Goal: Information Seeking & Learning: Learn about a topic

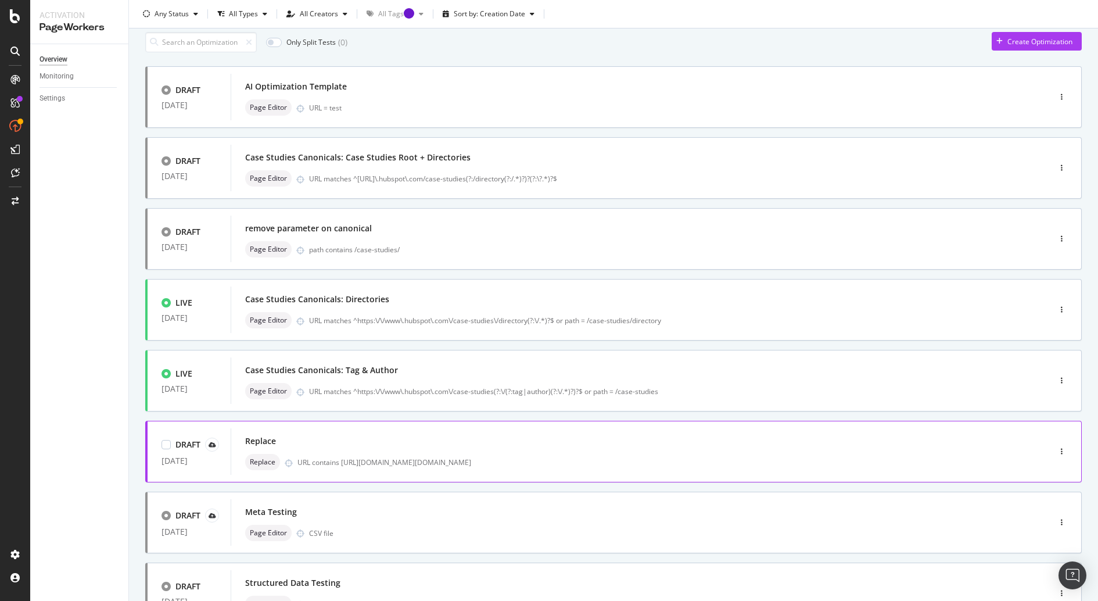
scroll to position [41, 0]
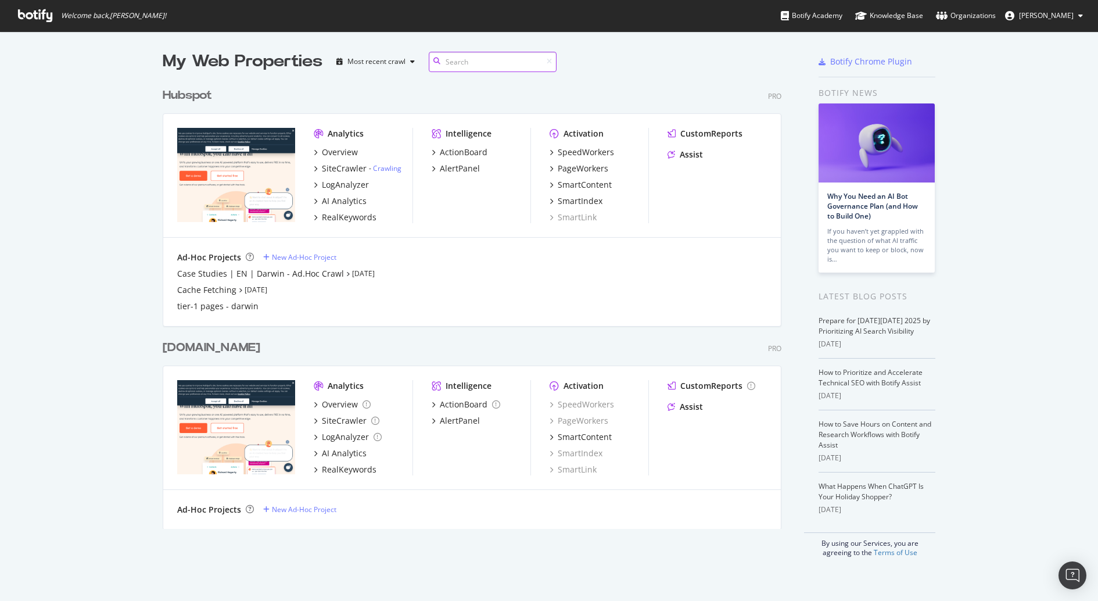
scroll to position [444, 616]
click at [344, 213] on div "RealKeywords" at bounding box center [349, 217] width 55 height 12
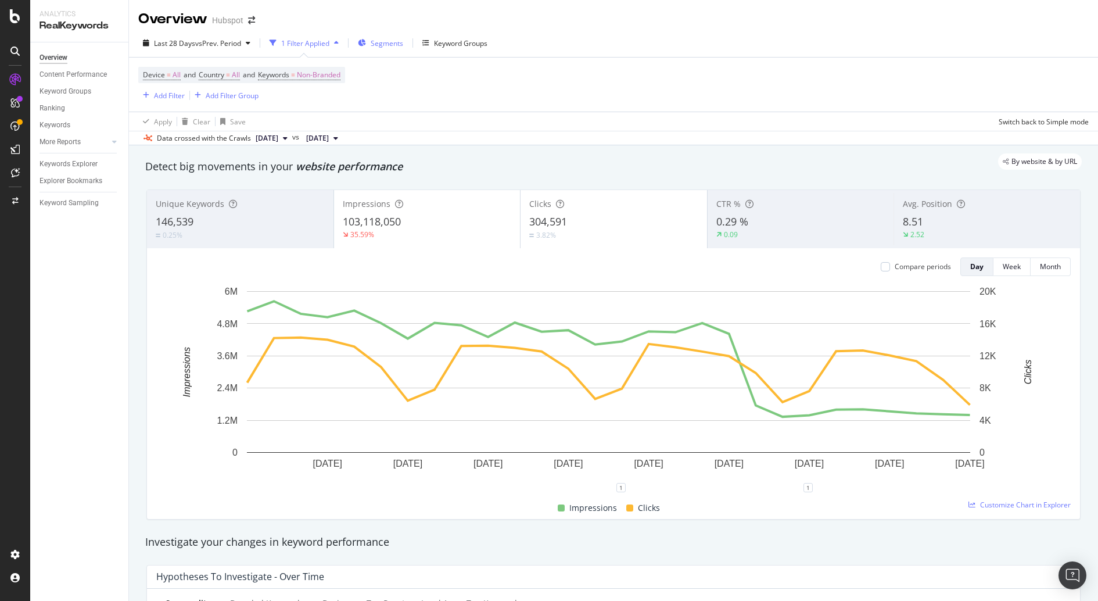
click at [378, 40] on span "Segments" at bounding box center [387, 43] width 33 height 10
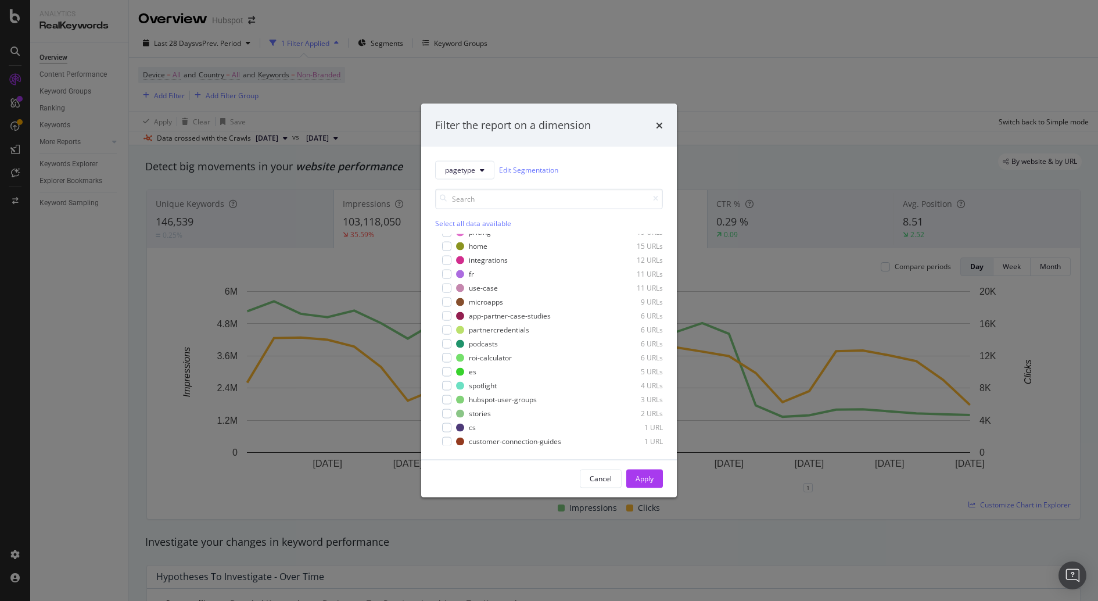
scroll to position [218, 0]
click at [844, 218] on div "Filter the report on a dimension pagetype Edit Segmentation Select all data ava…" at bounding box center [549, 300] width 1098 height 601
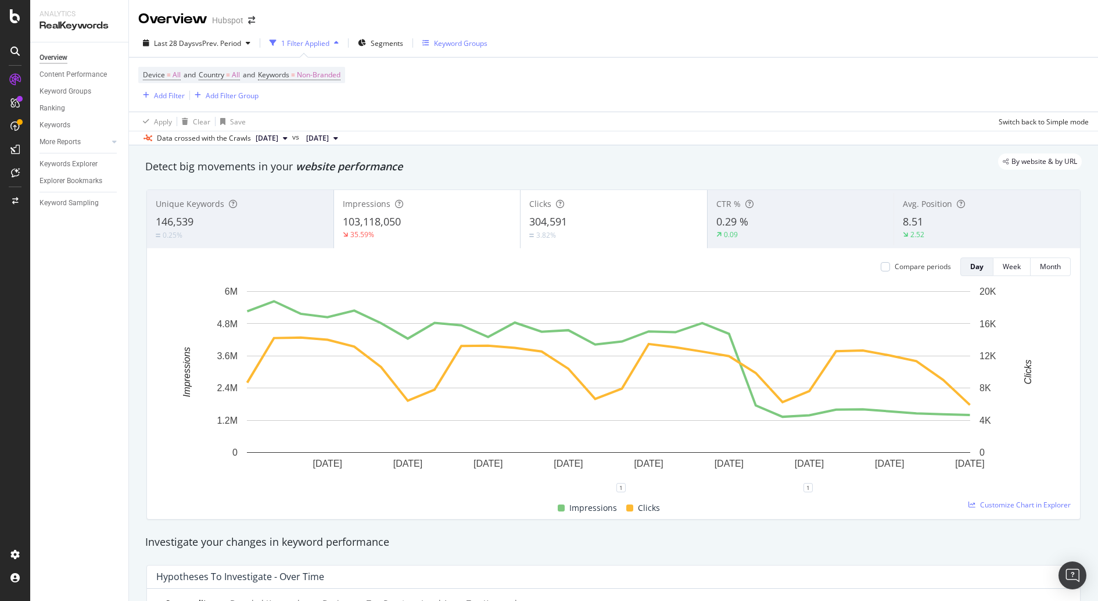
click at [451, 42] on div "Keyword Groups" at bounding box center [460, 43] width 53 height 10
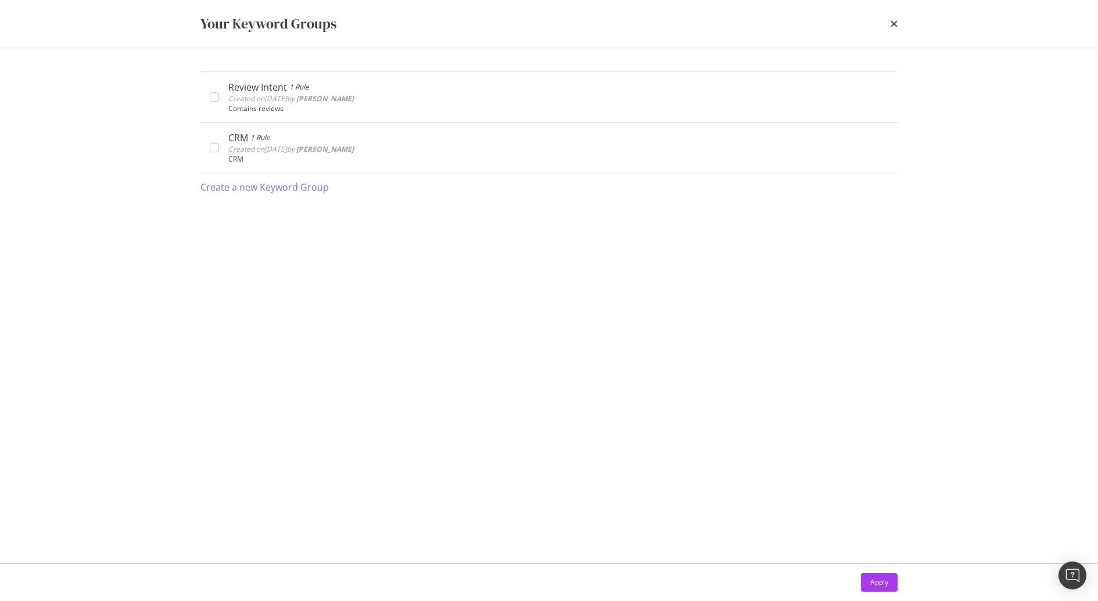
click at [878, 23] on div "Your Keyword Groups" at bounding box center [549, 24] width 744 height 48
click at [878, 21] on icon "times" at bounding box center [894, 23] width 7 height 9
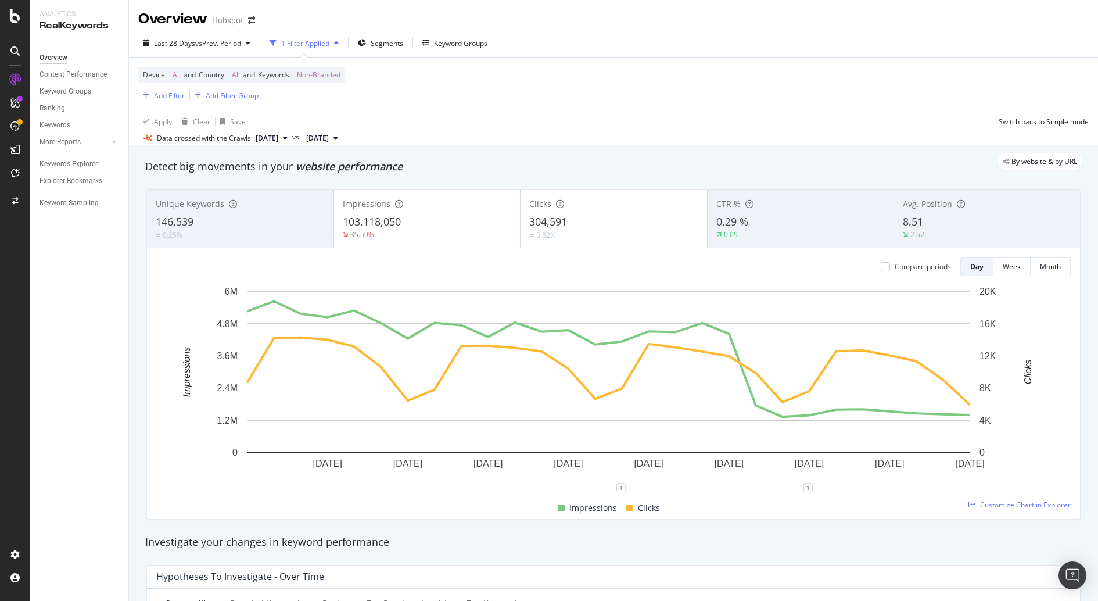
click at [149, 96] on div "button" at bounding box center [146, 95] width 16 height 7
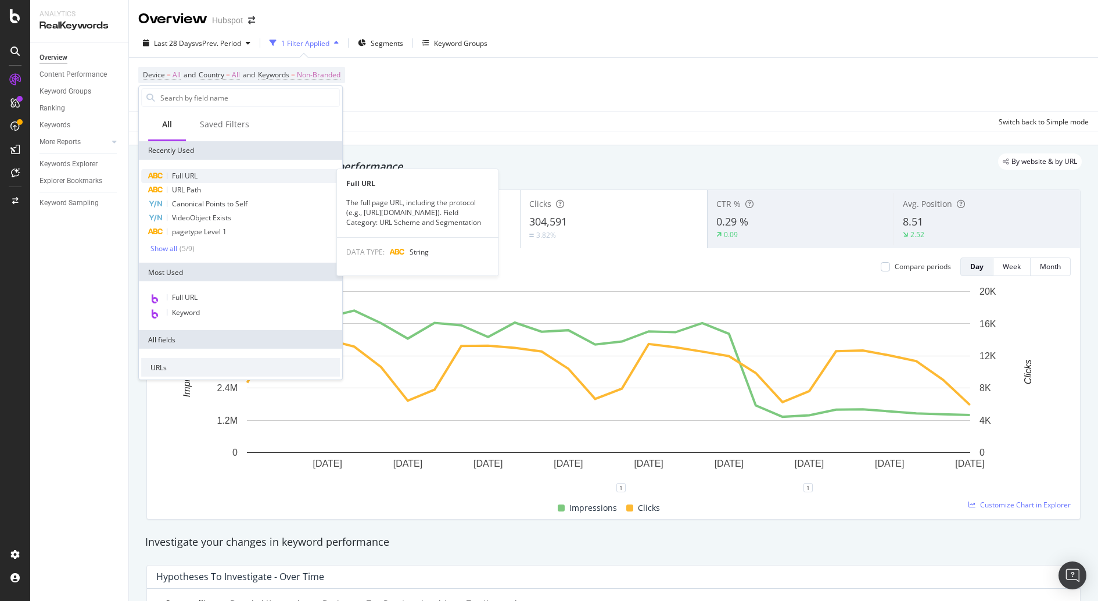
click at [193, 175] on span "Full URL" at bounding box center [185, 176] width 26 height 10
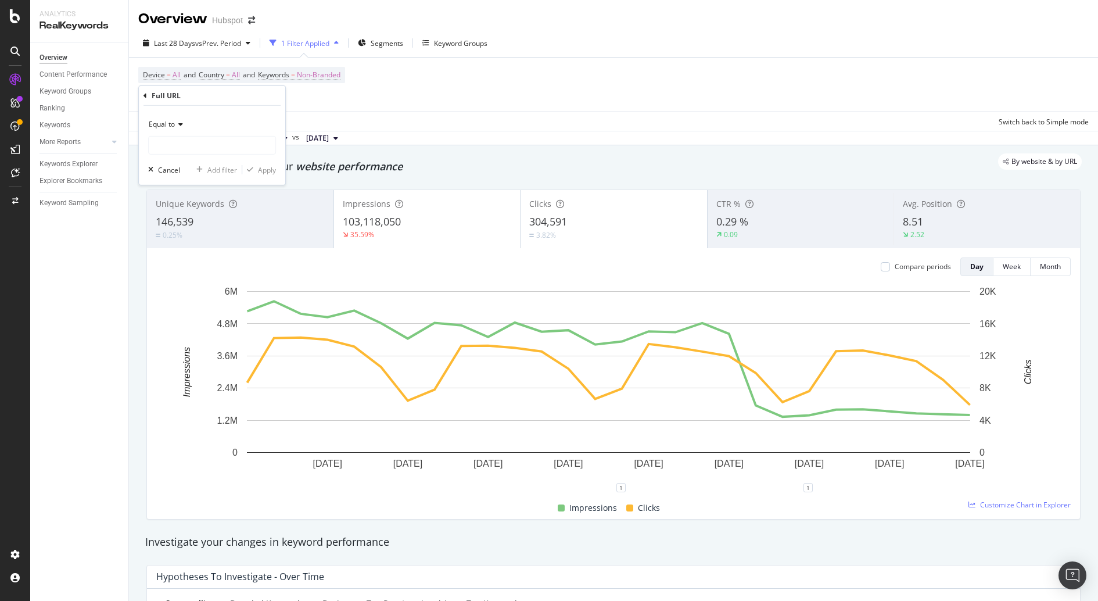
click at [178, 124] on icon at bounding box center [179, 124] width 8 height 7
click at [191, 234] on div "Contains" at bounding box center [213, 238] width 124 height 15
click at [168, 141] on input "text" at bounding box center [212, 145] width 127 height 19
type input "/venture/"
click at [262, 160] on div "Contains /venture/ Cancel Add filter Apply" at bounding box center [212, 145] width 146 height 79
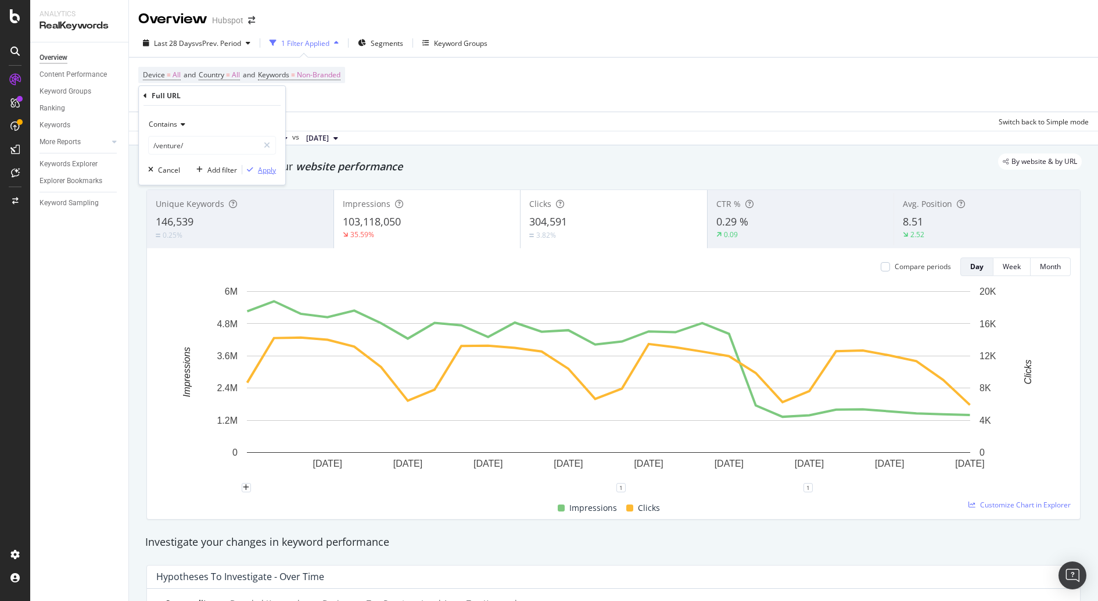
click at [263, 171] on div "Apply" at bounding box center [267, 169] width 18 height 10
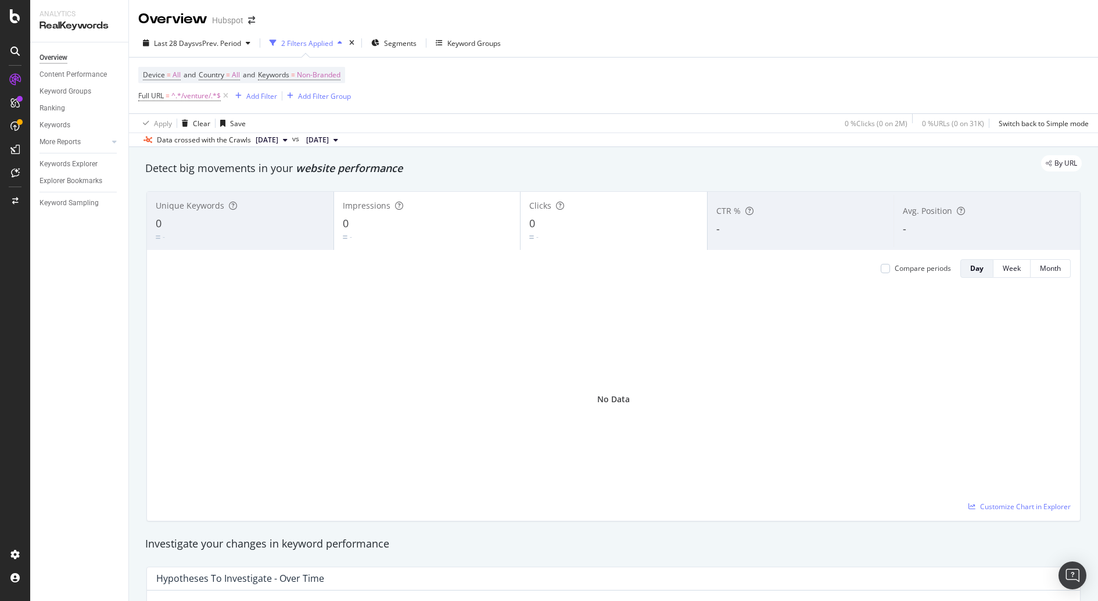
click at [453, 124] on div "Apply Clear Save 0 % Clicks ( 0 on 2M ) 0 % URLs ( 0 on 31K ) Switch back to Si…" at bounding box center [613, 122] width 969 height 19
